Goal: Task Accomplishment & Management: Manage account settings

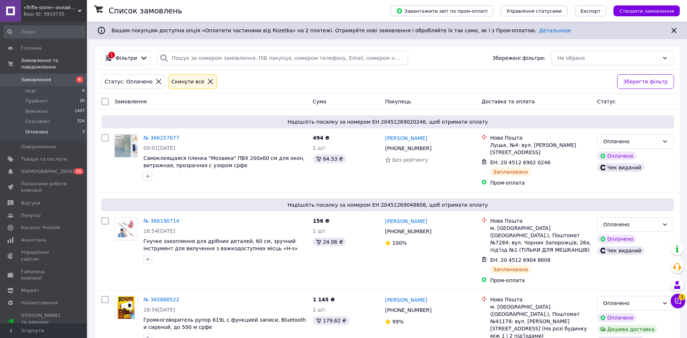
click at [78, 76] on span "6" at bounding box center [79, 79] width 7 height 6
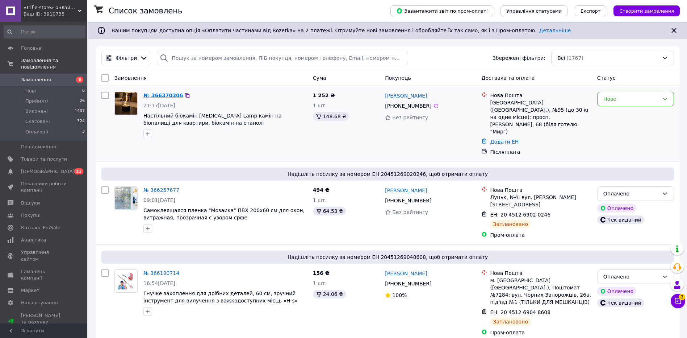
click at [161, 96] on link "№ 366370306" at bounding box center [162, 95] width 39 height 6
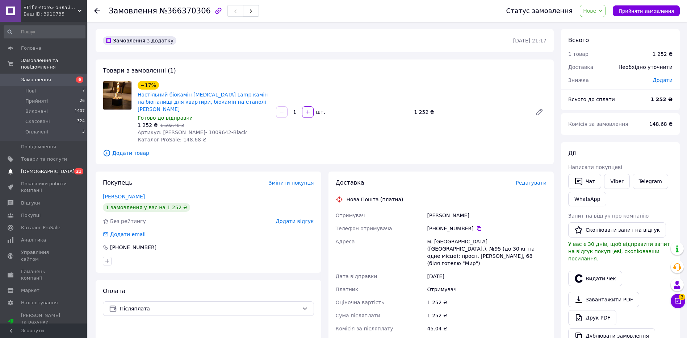
click at [76, 168] on span "21" at bounding box center [78, 171] width 9 height 6
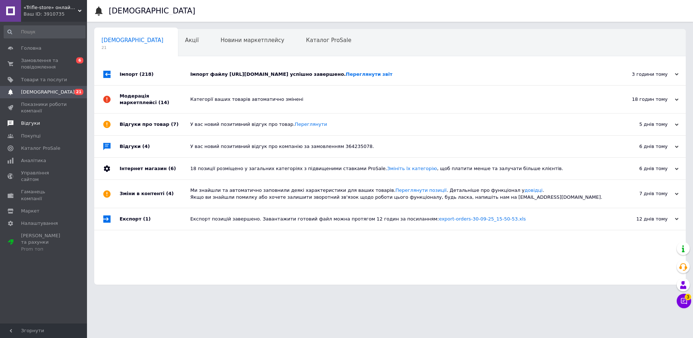
click at [50, 127] on link "Відгуки" at bounding box center [44, 123] width 89 height 12
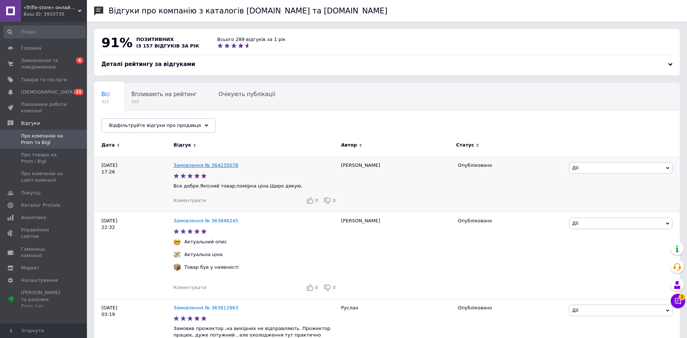
click at [210, 164] on link "Замовлення № 364235078" at bounding box center [206, 164] width 65 height 5
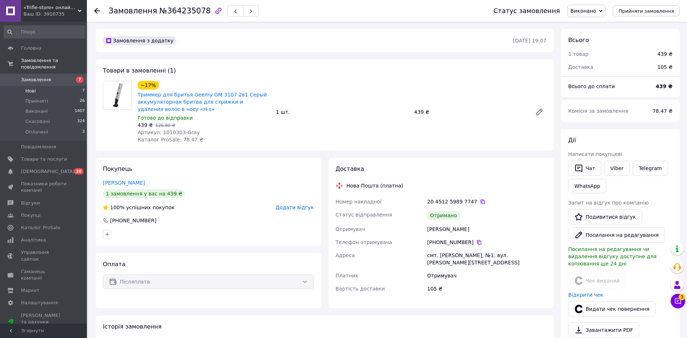
click at [39, 86] on li "Нові 7" at bounding box center [44, 91] width 89 height 10
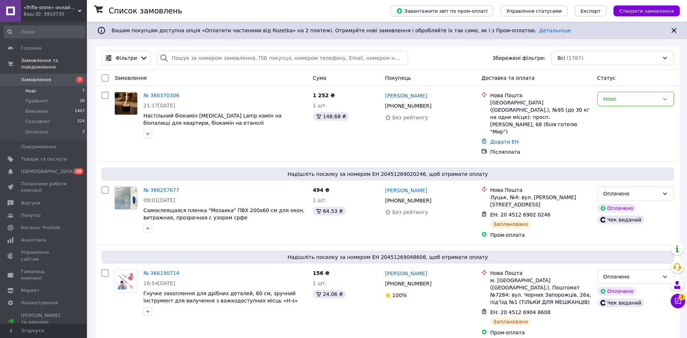
click at [35, 88] on span "Нові" at bounding box center [30, 91] width 11 height 7
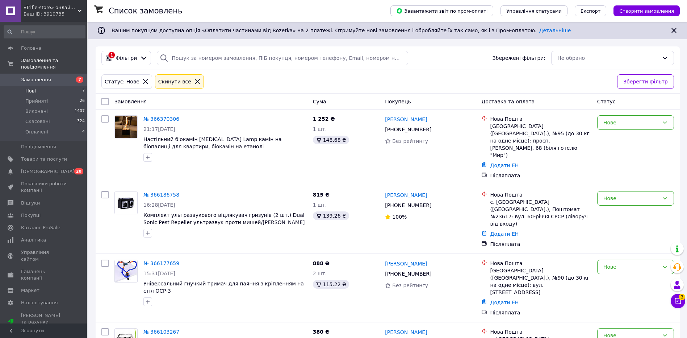
click at [194, 83] on icon at bounding box center [197, 81] width 7 height 7
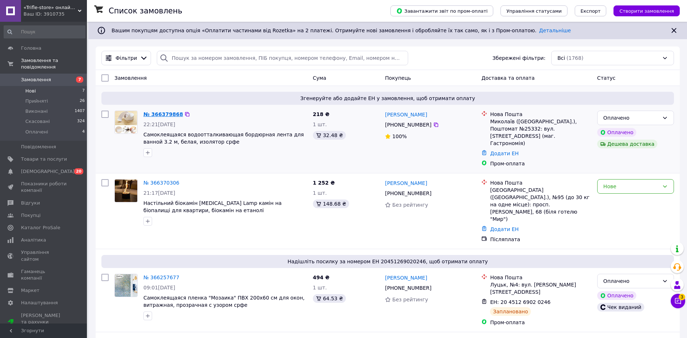
click at [168, 115] on link "№ 366379868" at bounding box center [162, 114] width 39 height 6
